Goal: Transaction & Acquisition: Purchase product/service

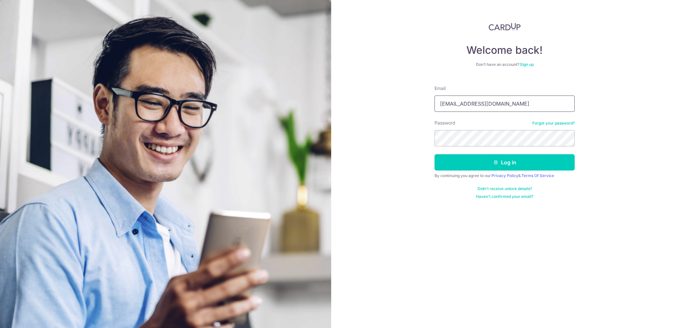
drag, startPoint x: 514, startPoint y: 109, endPoint x: 387, endPoint y: 96, distance: 128.1
click at [387, 96] on div "Welcome back! Don’t have an account? Sign up Email yhihhuua@gmail.com Password …" at bounding box center [504, 164] width 347 height 328
type input "[EMAIL_ADDRESS][DOMAIN_NAME]"
click at [459, 169] on button "Log in" at bounding box center [505, 162] width 140 height 16
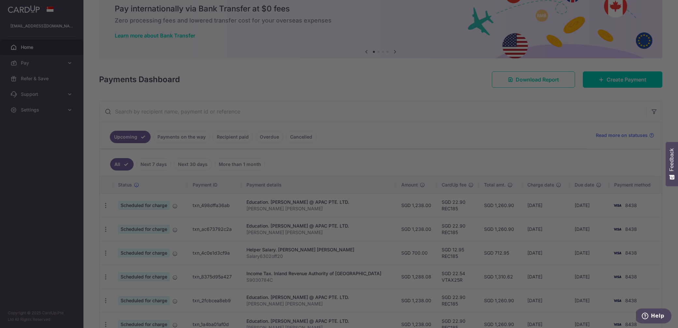
scroll to position [25, 0]
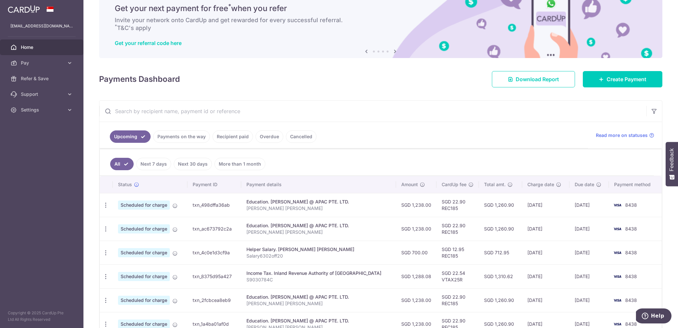
click at [288, 110] on input "text" at bounding box center [372, 111] width 547 height 21
click at [70, 61] on icon at bounding box center [70, 63] width 7 height 7
click at [37, 81] on span "Payments" at bounding box center [42, 78] width 43 height 7
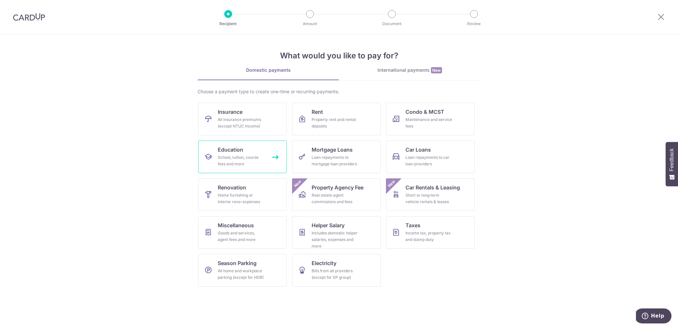
click at [251, 148] on link "Education School, tuition, course fees and more" at bounding box center [242, 157] width 89 height 33
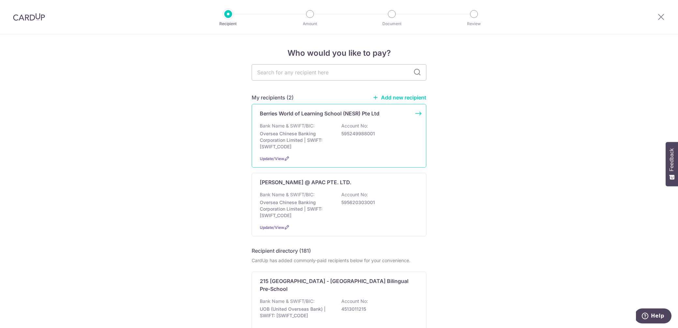
click at [396, 123] on div "Bank Name & SWIFT/BIC: Oversea Chinese Banking Corporation Limited | SWIFT: OCB…" at bounding box center [339, 136] width 158 height 27
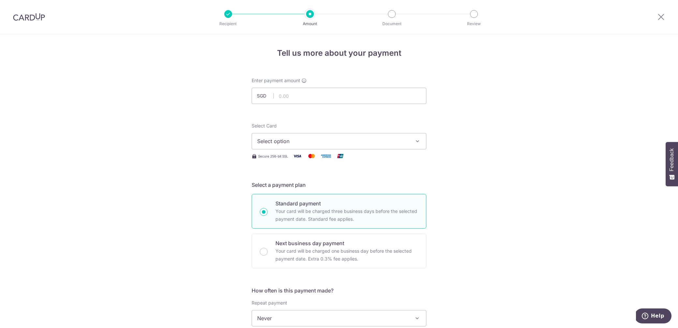
click at [319, 140] on span "Select option" at bounding box center [333, 141] width 152 height 8
click at [299, 185] on span "**** 8438" at bounding box center [339, 188] width 164 height 8
click at [307, 97] on input "text" at bounding box center [339, 96] width 175 height 16
type input "817.50"
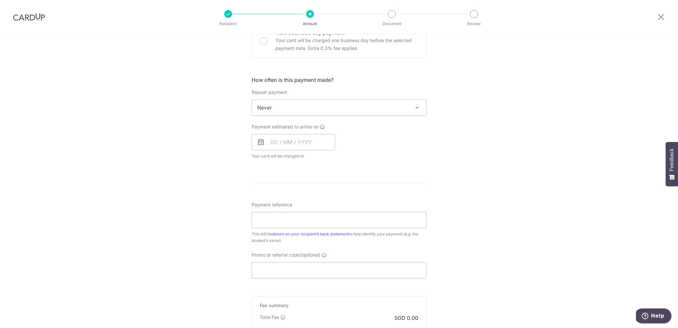
scroll to position [228, 0]
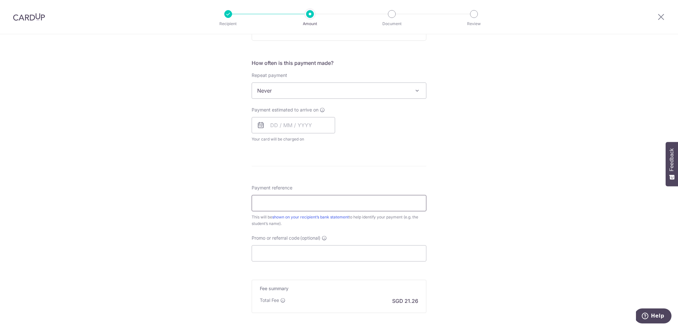
click at [303, 201] on input "Payment reference" at bounding box center [339, 203] width 175 height 16
paste input "M23595"
paste input "龍玹颖"
type input "M23595[PERSON_NAME]"
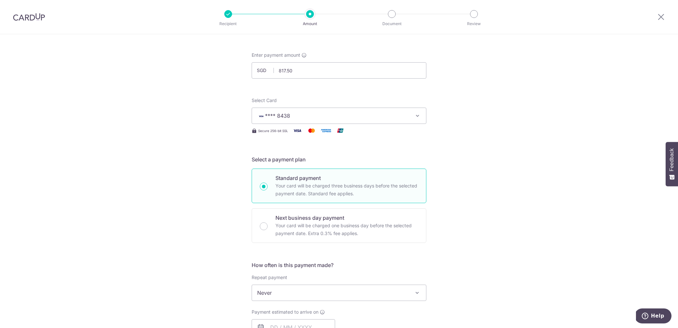
scroll to position [2, 0]
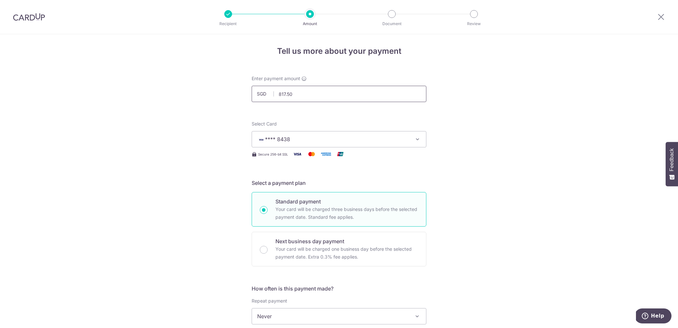
drag, startPoint x: 317, startPoint y: 92, endPoint x: 244, endPoint y: 92, distance: 73.0
click at [244, 92] on div "Tell us more about your payment Enter payment amount SGD 817.50 817.50 Select C…" at bounding box center [339, 327] width 678 height 590
type input "959.20"
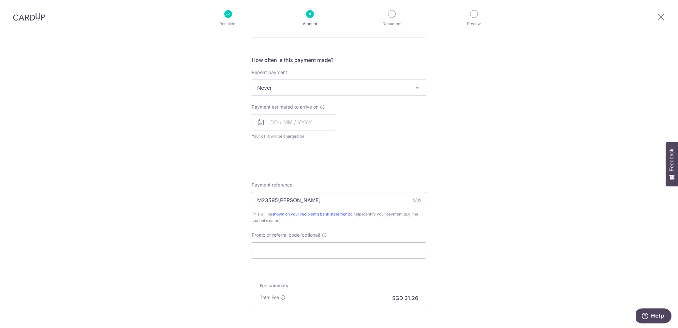
scroll to position [233, 0]
click at [290, 244] on input "Promo or referral code (optional)" at bounding box center [339, 248] width 175 height 16
paste input "OFF225"
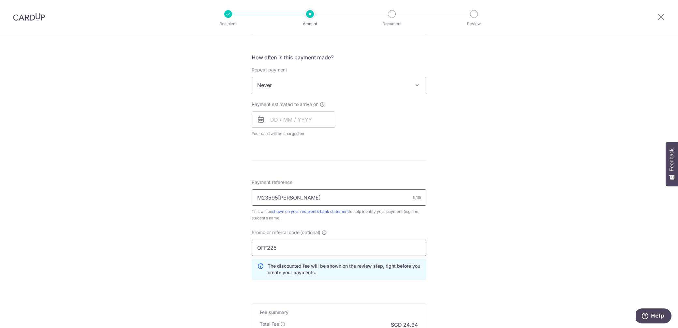
type input "OFF225"
click at [311, 204] on input "M23595[PERSON_NAME]" at bounding box center [339, 197] width 175 height 16
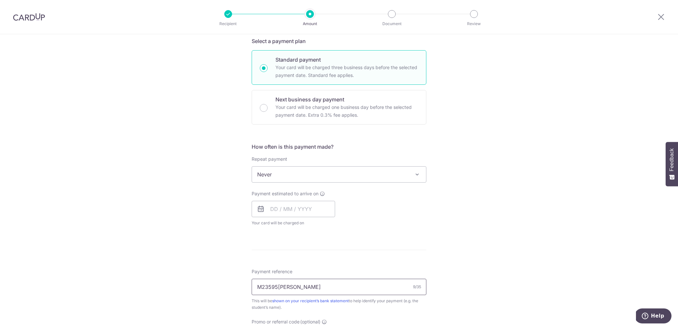
scroll to position [323, 0]
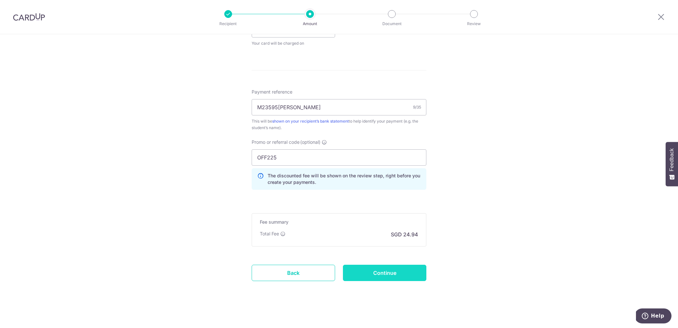
click at [382, 271] on input "Continue" at bounding box center [384, 273] width 83 height 16
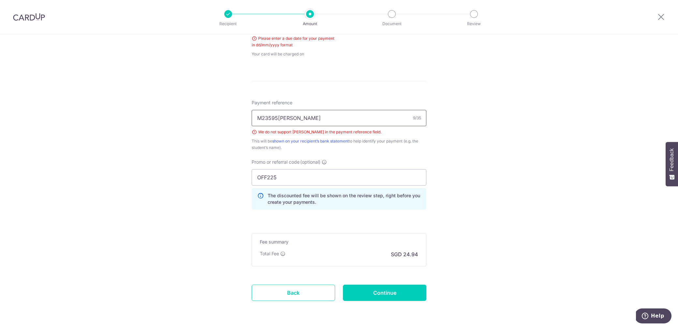
click at [311, 116] on input "M23595龍玹颖" at bounding box center [339, 118] width 175 height 16
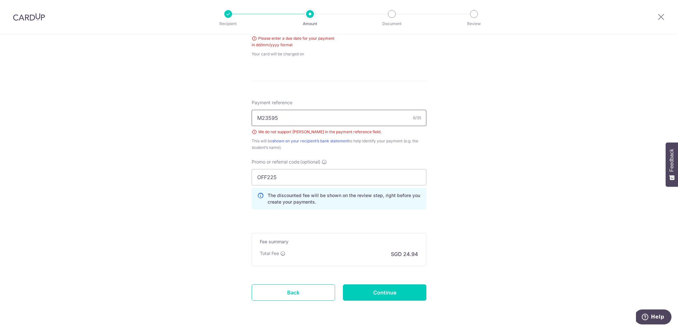
paste input "26K2SA1"
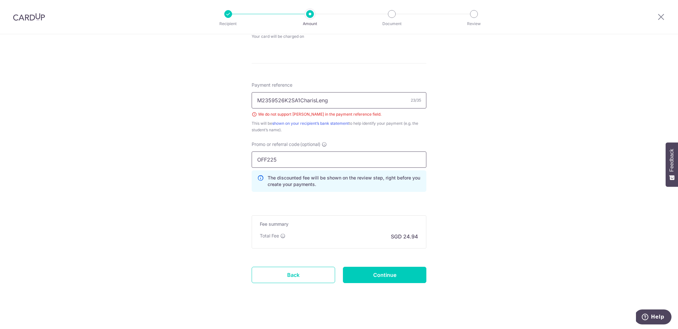
scroll to position [347, 0]
type input "M2359526K2SA1CharisLeng"
click at [370, 273] on input "Continue" at bounding box center [384, 274] width 83 height 16
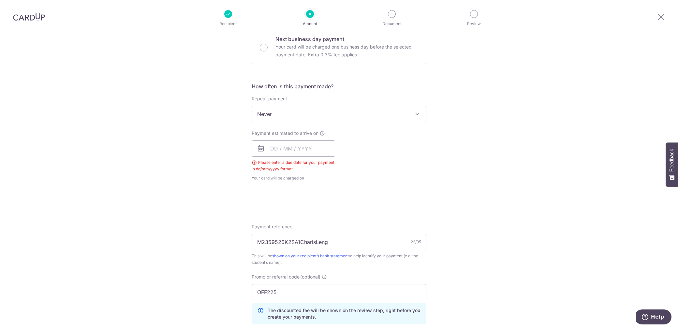
scroll to position [201, 0]
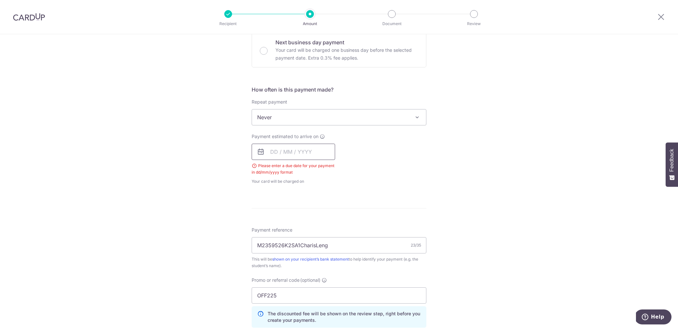
click at [270, 149] on input "text" at bounding box center [293, 152] width 83 height 16
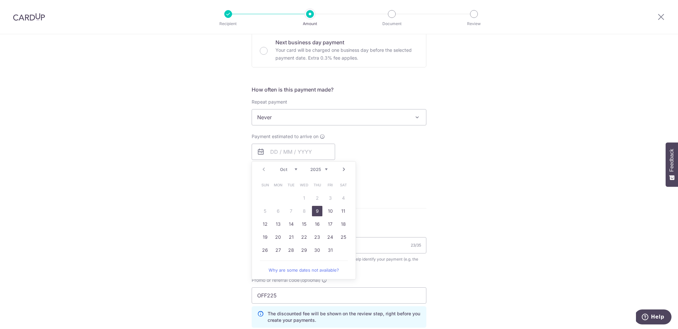
click at [317, 212] on link "9" at bounding box center [317, 211] width 10 height 10
type input "09/10/2025"
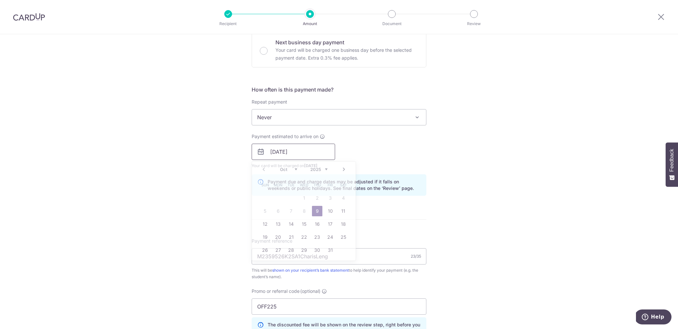
click at [300, 152] on input "09/10/2025" at bounding box center [293, 152] width 83 height 16
click at [317, 209] on link "9" at bounding box center [317, 211] width 10 height 10
click at [413, 152] on div "Payment estimated to arrive on 09/10/2025 Prev Next Oct Nov Dec 2025 2026 2027 …" at bounding box center [339, 151] width 183 height 36
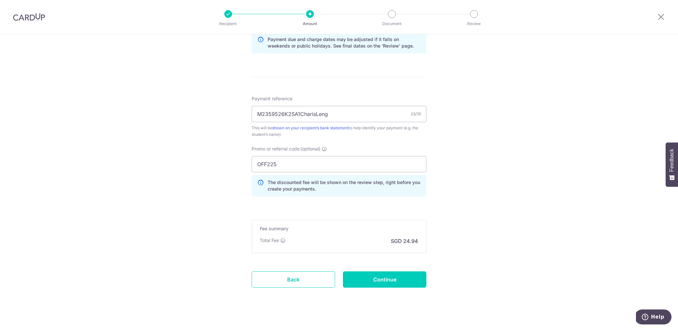
scroll to position [349, 0]
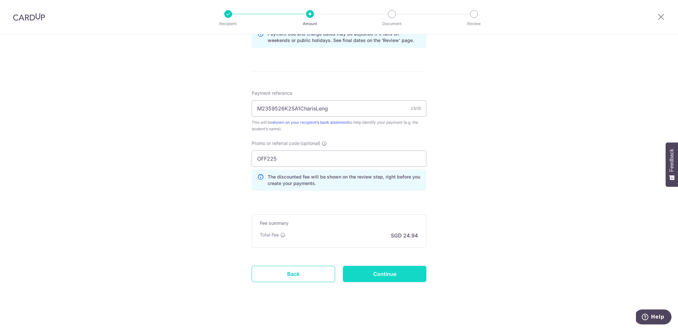
click at [390, 271] on input "Continue" at bounding box center [384, 274] width 83 height 16
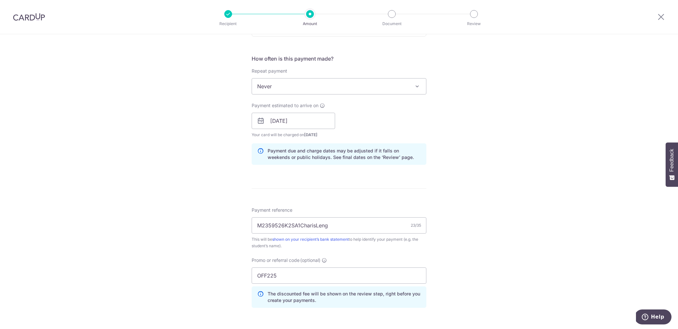
scroll to position [237, 0]
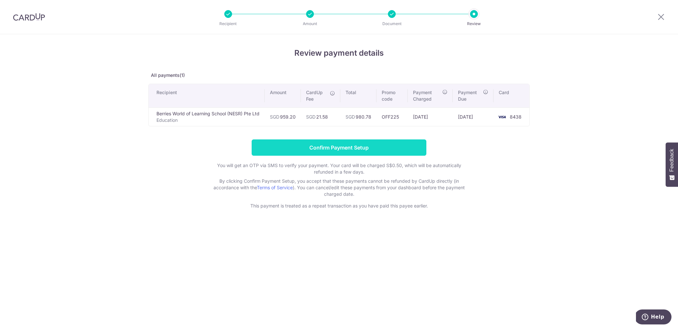
click at [407, 148] on input "Confirm Payment Setup" at bounding box center [339, 148] width 175 height 16
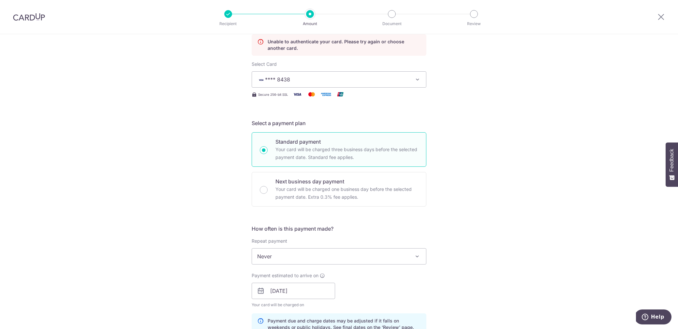
click at [367, 79] on span "**** 8438" at bounding box center [333, 80] width 152 height 8
click at [370, 70] on div "Select Card **** 8438 Add credit card Your Cards **** 8438" at bounding box center [339, 74] width 175 height 27
click at [372, 83] on button "**** 8438" at bounding box center [339, 79] width 175 height 16
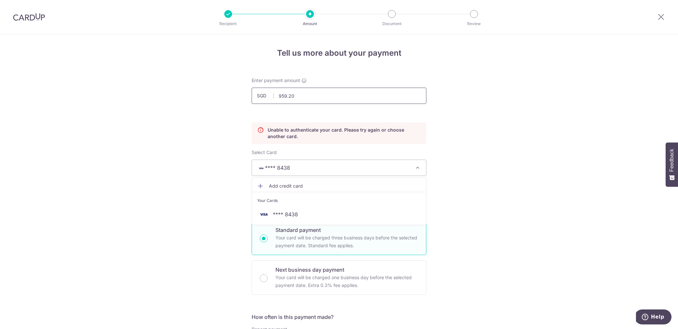
click at [318, 89] on input "959.20" at bounding box center [339, 96] width 175 height 16
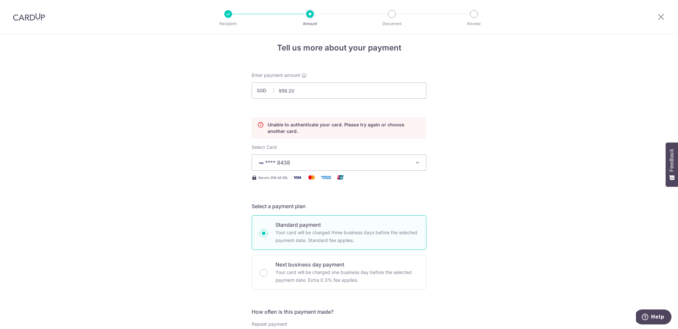
click at [353, 161] on span "**** 8438" at bounding box center [333, 163] width 152 height 8
click at [332, 184] on link "Add credit card" at bounding box center [339, 181] width 174 height 12
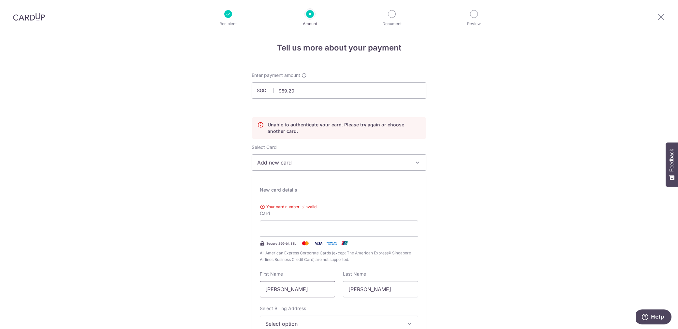
click at [301, 286] on input "[PERSON_NAME]" at bounding box center [297, 289] width 75 height 16
type input "[PERSON_NAME]"
type input "Leng"
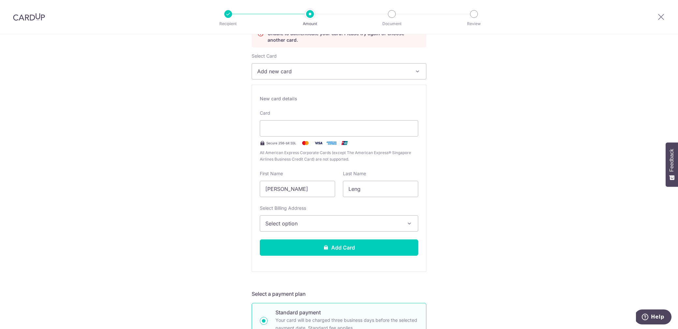
scroll to position [101, 0]
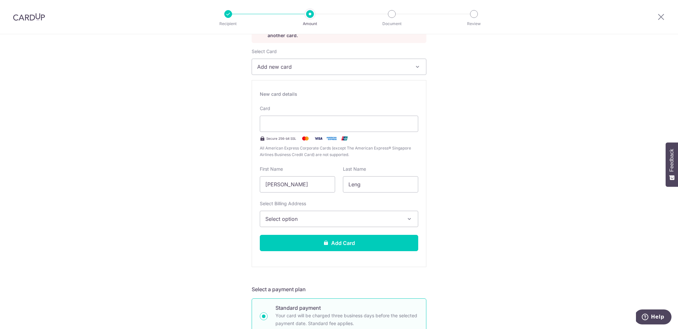
click at [395, 221] on span "Select option" at bounding box center [333, 219] width 136 height 8
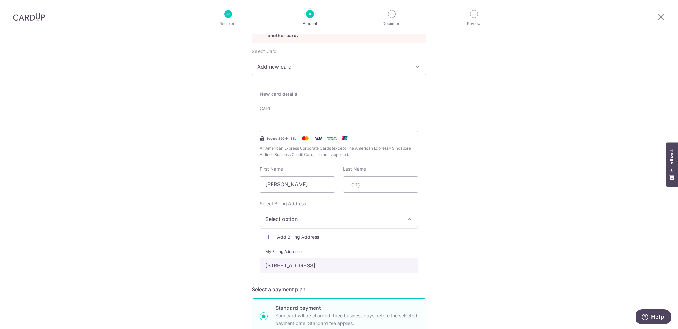
click at [365, 268] on link "[STREET_ADDRESS]" at bounding box center [339, 266] width 158 height 16
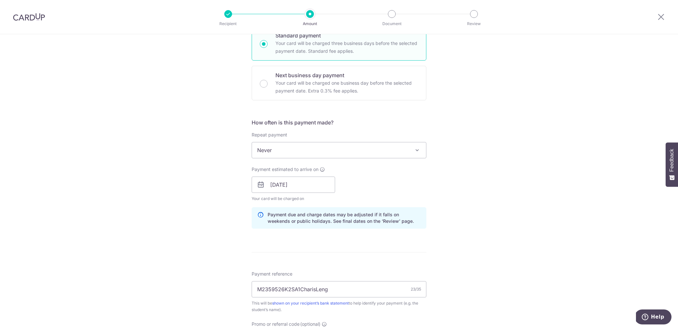
scroll to position [243, 0]
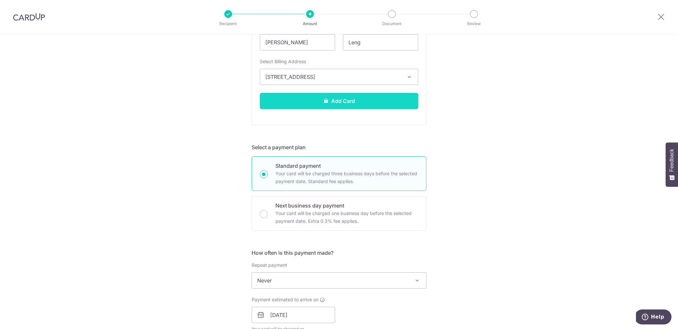
click at [378, 102] on button "Add Card" at bounding box center [339, 101] width 158 height 16
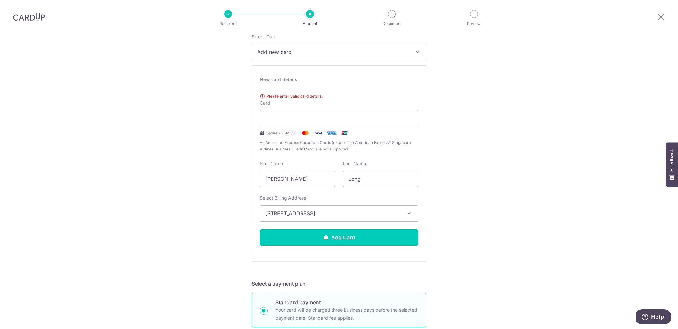
scroll to position [116, 0]
click at [345, 113] on div at bounding box center [339, 118] width 158 height 16
click at [299, 94] on span "Please enter valid card details." at bounding box center [339, 96] width 158 height 7
click at [322, 179] on input "[PERSON_NAME]" at bounding box center [297, 179] width 75 height 16
click at [315, 156] on div "New card details Please enter valid card details. Card Secure 256-bit SSL All A…" at bounding box center [339, 163] width 175 height 196
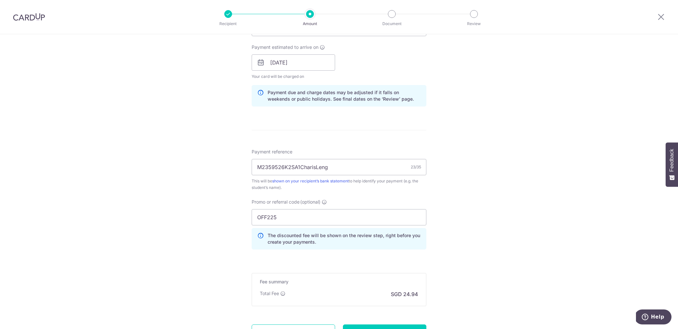
scroll to position [554, 0]
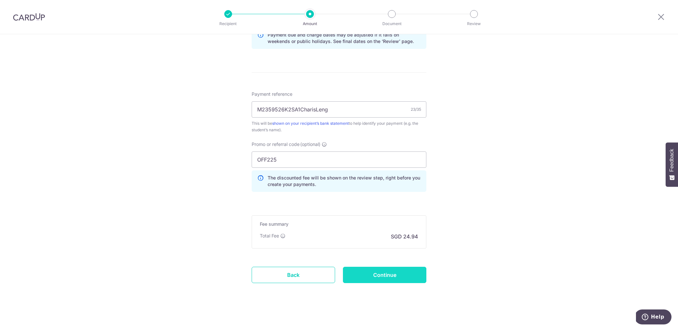
click at [365, 278] on input "Continue" at bounding box center [384, 275] width 83 height 16
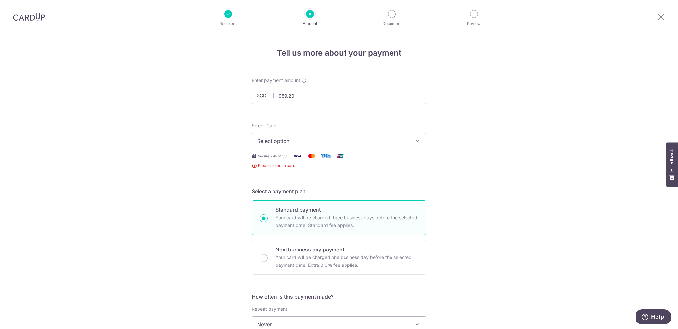
click at [352, 148] on button "Select option" at bounding box center [339, 141] width 175 height 16
click at [327, 159] on span "Add credit card" at bounding box center [345, 159] width 152 height 7
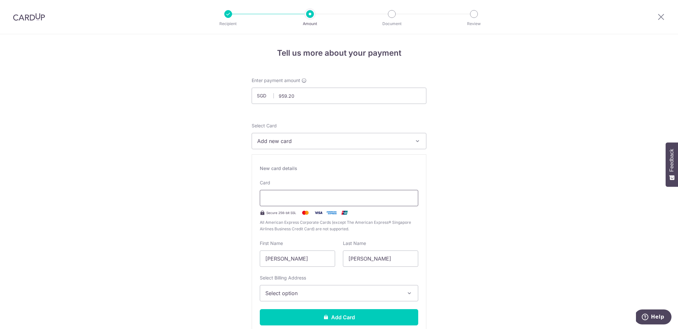
click at [310, 205] on div at bounding box center [339, 198] width 158 height 16
click at [318, 255] on input "[PERSON_NAME]" at bounding box center [297, 259] width 75 height 16
type input "L"
type input "Rache"
type input "Leng"
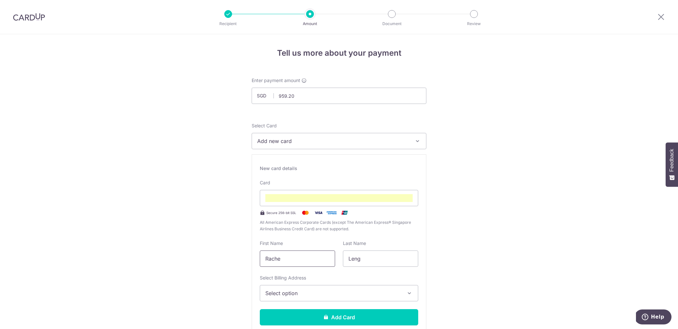
click at [294, 257] on input "Rache" at bounding box center [297, 259] width 75 height 16
type input "[PERSON_NAME]"
click at [299, 291] on span "Select option" at bounding box center [333, 294] width 136 height 8
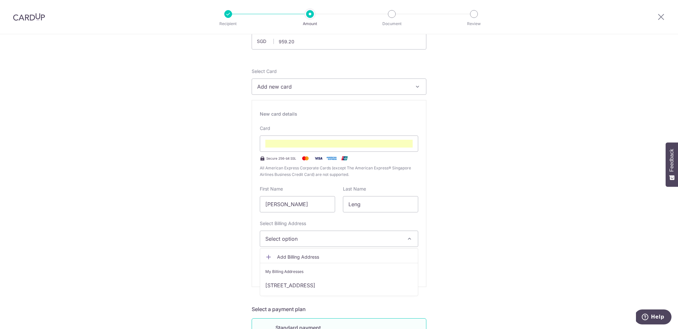
scroll to position [65, 0]
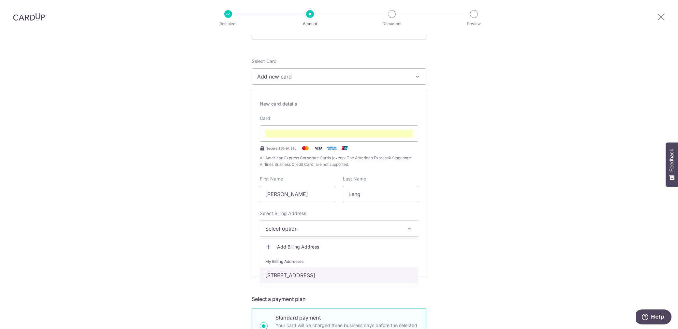
click at [310, 276] on link "[STREET_ADDRESS]" at bounding box center [339, 276] width 158 height 16
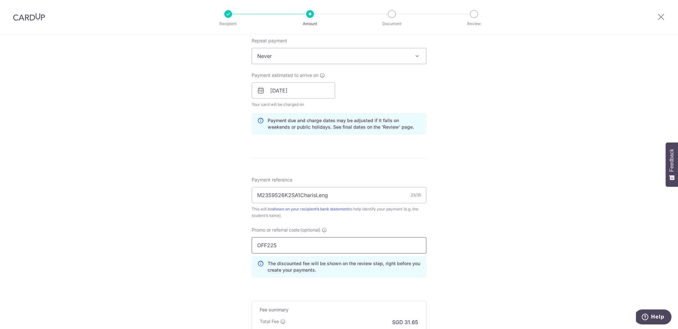
scroll to position [527, 0]
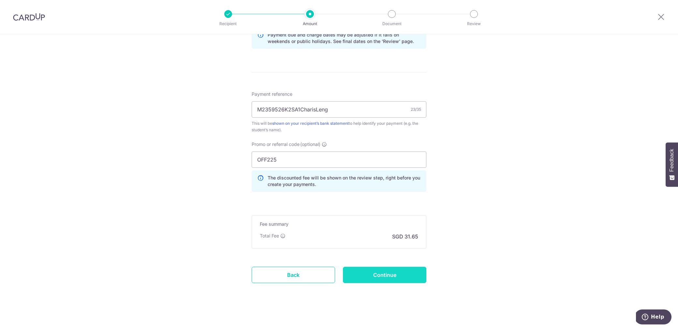
click at [378, 269] on input "Continue" at bounding box center [384, 275] width 83 height 16
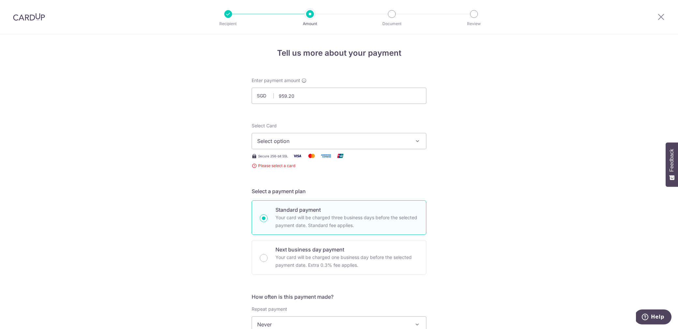
click at [416, 141] on icon "button" at bounding box center [417, 141] width 7 height 7
click at [384, 159] on span "Add credit card" at bounding box center [345, 159] width 152 height 7
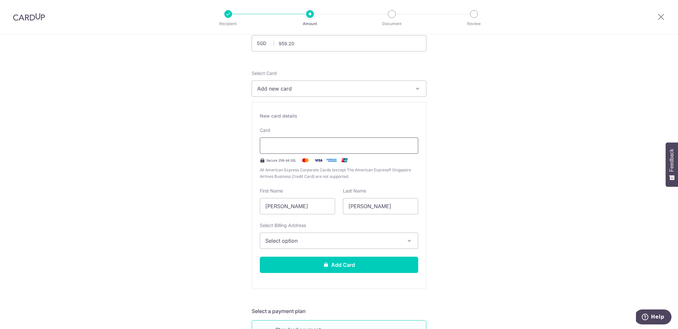
scroll to position [54, 0]
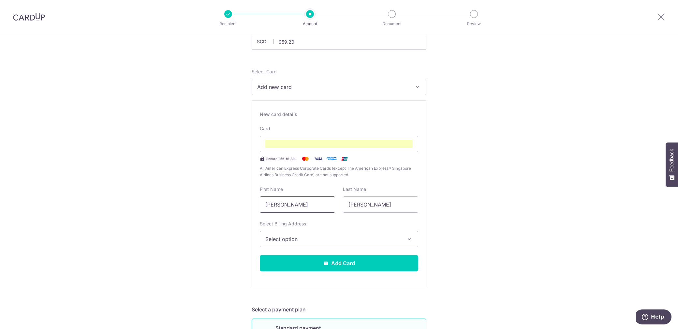
click at [309, 205] on input "[PERSON_NAME]" at bounding box center [297, 205] width 75 height 16
type input "Rachel"
type input "Leng"
click at [302, 241] on span "Select option" at bounding box center [333, 239] width 136 height 8
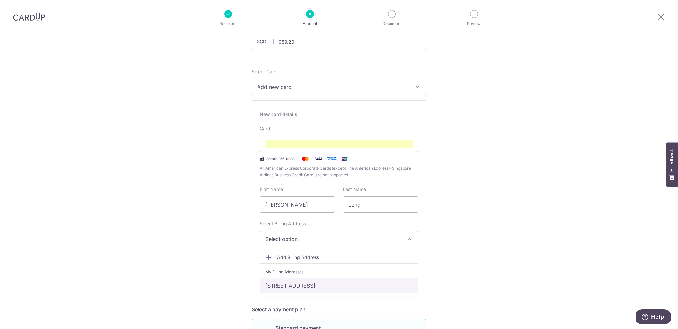
click at [295, 282] on link "[STREET_ADDRESS]" at bounding box center [339, 286] width 158 height 16
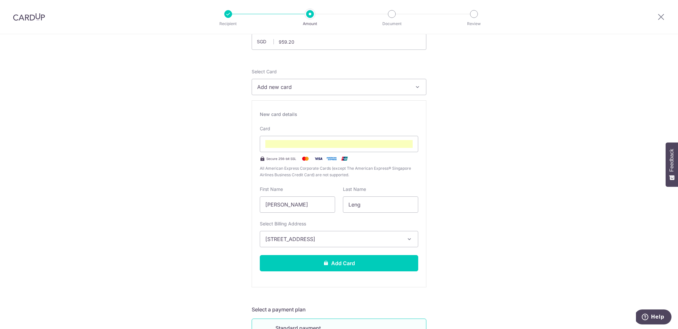
scroll to position [49, 0]
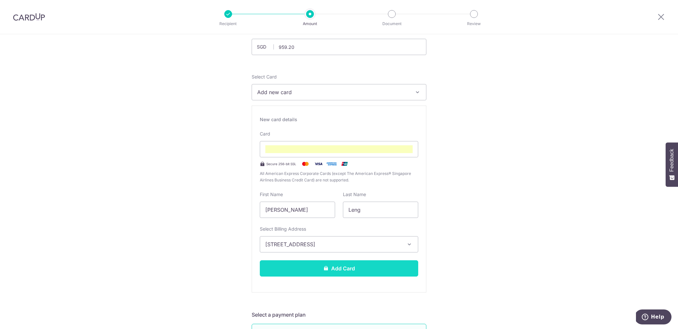
click at [340, 267] on button "Add Card" at bounding box center [339, 268] width 158 height 16
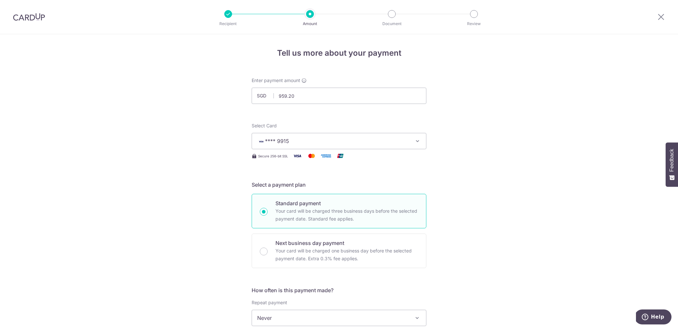
scroll to position [349, 0]
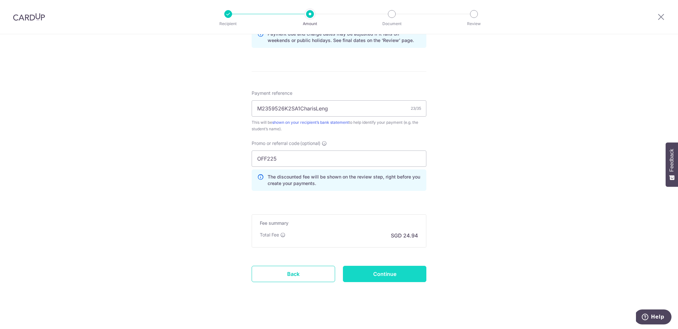
click at [367, 271] on input "Continue" at bounding box center [384, 274] width 83 height 16
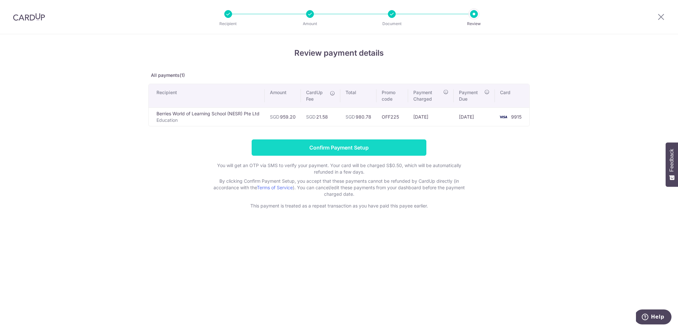
click at [370, 149] on input "Confirm Payment Setup" at bounding box center [339, 148] width 175 height 16
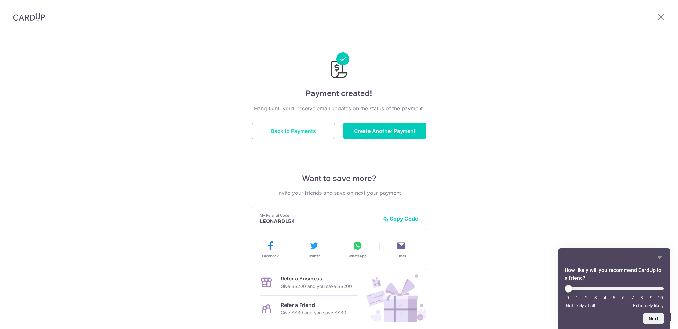
click at [309, 133] on button "Back to Payments" at bounding box center [293, 131] width 83 height 16
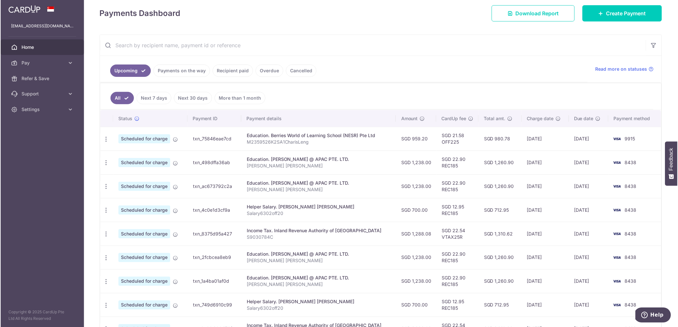
scroll to position [93, 0]
